Goal: Task Accomplishment & Management: Use online tool/utility

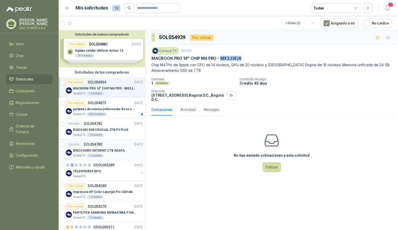
click at [105, 151] on p "DISCO DURO EXTERNO 2 TB ADATA" at bounding box center [99, 150] width 52 height 5
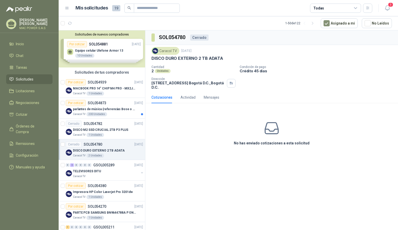
click at [104, 151] on p "DISCO DURO EXTERNO 2 TB ADATA" at bounding box center [99, 150] width 52 height 5
click at [101, 130] on p "DISCO M2 SSD CRUCIAL 2TB P3 PLUS" at bounding box center [100, 129] width 55 height 5
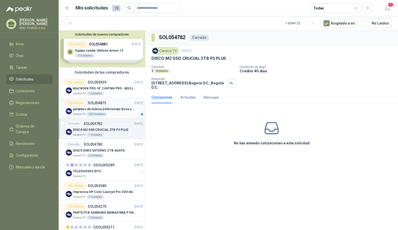
click at [104, 112] on div "parlantes de música (referencias Bose o Alexa) CON MARCACION 1 LOGO (Mas datos …" at bounding box center [108, 109] width 70 height 6
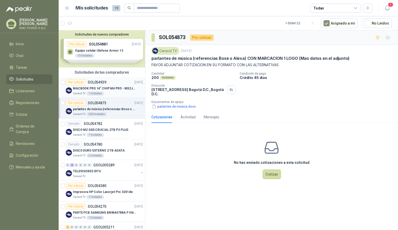
click at [107, 91] on p "MACBOOK PRO 14" CHIP M4 PRO - MX2J3E/A" at bounding box center [105, 88] width 64 height 5
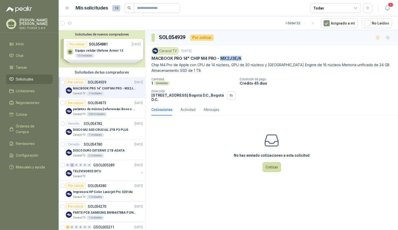
drag, startPoint x: 235, startPoint y: 58, endPoint x: 245, endPoint y: 58, distance: 9.4
click at [245, 58] on div "MACBOOK PRO 14" CHIP M4 PRO - MX2J3E/A" at bounding box center [272, 58] width 241 height 5
copy p "MX2J3E/A"
click at [273, 168] on button "Cotizar" at bounding box center [272, 167] width 18 height 10
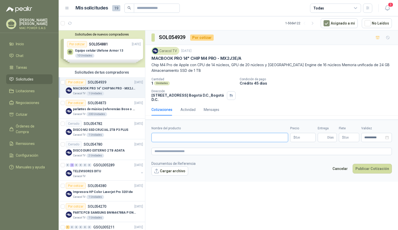
click at [176, 138] on input "Nombre del producto" at bounding box center [220, 137] width 137 height 9
paste input "********"
type input "********"
click at [172, 153] on textarea at bounding box center [272, 150] width 241 height 7
click at [182, 153] on textarea at bounding box center [272, 150] width 241 height 7
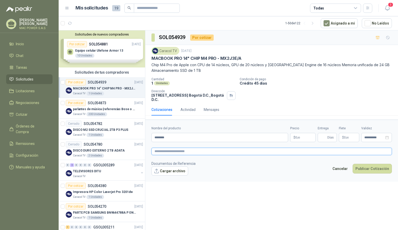
paste textarea "**********"
type textarea "**********"
drag, startPoint x: 250, startPoint y: 178, endPoint x: 273, endPoint y: 168, distance: 25.4
click at [252, 178] on form "**********" at bounding box center [271, 150] width 253 height 62
click at [308, 136] on p "$ 0 ,00" at bounding box center [303, 137] width 26 height 9
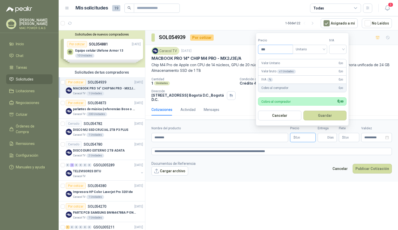
click at [271, 50] on input "***" at bounding box center [275, 49] width 34 height 9
click at [307, 50] on span "Unitario" at bounding box center [309, 49] width 28 height 8
type input "**********"
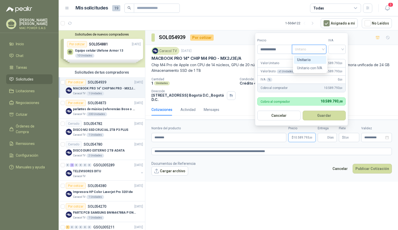
drag, startPoint x: 309, startPoint y: 58, endPoint x: 312, endPoint y: 58, distance: 2.9
click at [310, 58] on div "Unitario" at bounding box center [310, 60] width 26 height 6
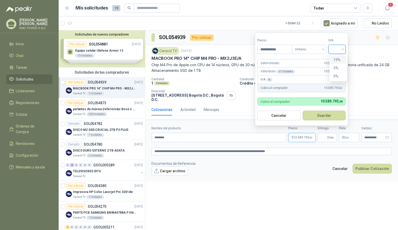
click at [336, 50] on input "search" at bounding box center [337, 49] width 11 height 8
click at [339, 60] on div "19%" at bounding box center [338, 60] width 9 height 6
click at [323, 115] on button "Guardar" at bounding box center [325, 115] width 44 height 10
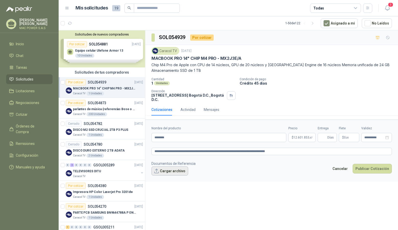
click at [170, 172] on button "Cargar archivo" at bounding box center [170, 170] width 37 height 9
click at [214, 173] on footer "Documentos de Referencia Cargar archivo Cancelar Publicar Cotización" at bounding box center [272, 168] width 241 height 15
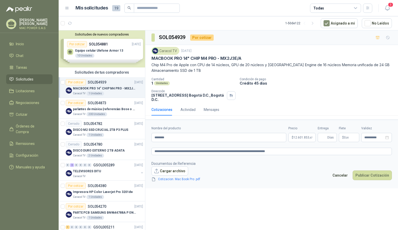
click at [218, 199] on div "**********" at bounding box center [271, 130] width 253 height 201
click at [372, 175] on button "Publicar Cotización" at bounding box center [372, 175] width 39 height 10
click at [106, 50] on div "Solicitudes de nuevos compradores Por cotizar SOL054881 [DATE] Equipo celular U…" at bounding box center [102, 48] width 87 height 37
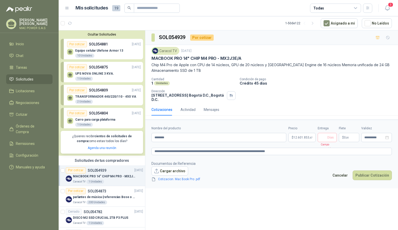
click at [106, 116] on div "Por cotizar SOL054804 [DATE]" at bounding box center [104, 113] width 74 height 6
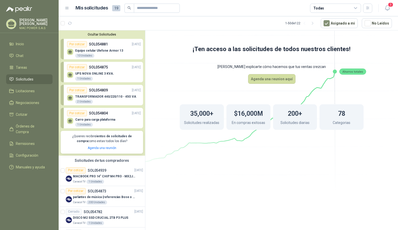
click at [278, 190] on icon at bounding box center [272, 87] width 286 height 241
click at [267, 51] on icon at bounding box center [272, 87] width 286 height 241
click at [314, 50] on icon at bounding box center [272, 87] width 286 height 241
click at [356, 69] on rect at bounding box center [353, 72] width 27 height 6
click at [98, 118] on p "Carro para carga plataforma" at bounding box center [95, 120] width 40 height 4
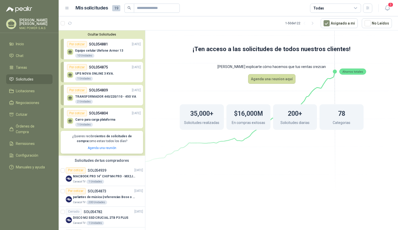
click at [99, 97] on p "TRANSFORMADOR 440/220/110 - 45O VA" at bounding box center [105, 97] width 61 height 4
click at [178, 171] on icon at bounding box center [272, 87] width 286 height 241
drag, startPoint x: 176, startPoint y: 178, endPoint x: 173, endPoint y: 141, distance: 37.6
click at [176, 178] on icon at bounding box center [272, 87] width 286 height 241
